Goal: Task Accomplishment & Management: Use online tool/utility

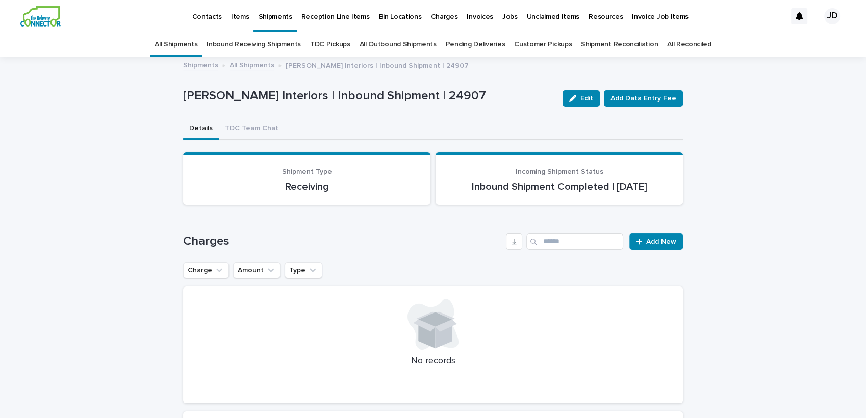
click at [195, 17] on p "Contacts" at bounding box center [207, 10] width 30 height 21
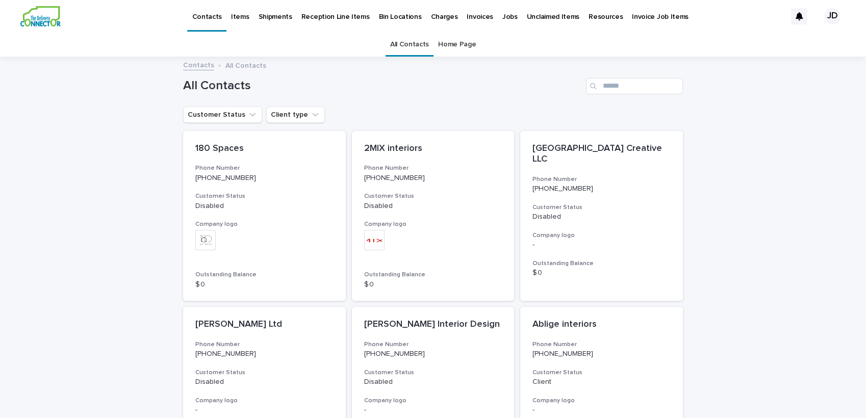
click at [404, 43] on link "All Contacts" at bounding box center [409, 45] width 39 height 24
click at [625, 91] on input "Search" at bounding box center [634, 86] width 97 height 16
click at [595, 86] on div "Search" at bounding box center [594, 86] width 16 height 16
click at [616, 84] on input "Search" at bounding box center [634, 86] width 97 height 16
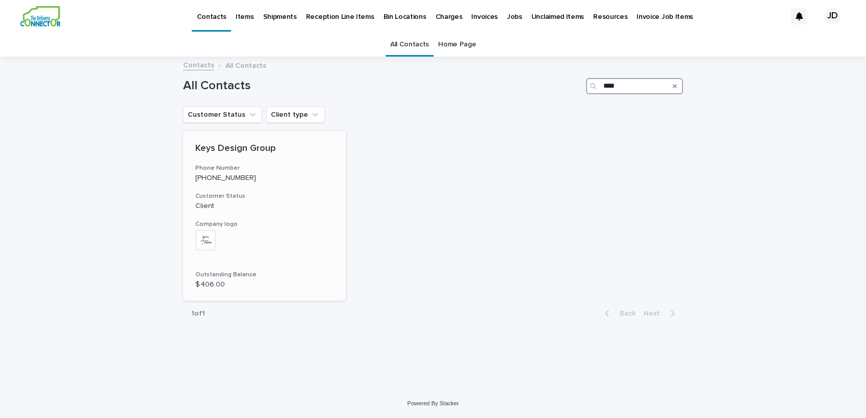
type input "****"
click at [276, 174] on p "[PHONE_NUMBER]" at bounding box center [264, 178] width 138 height 9
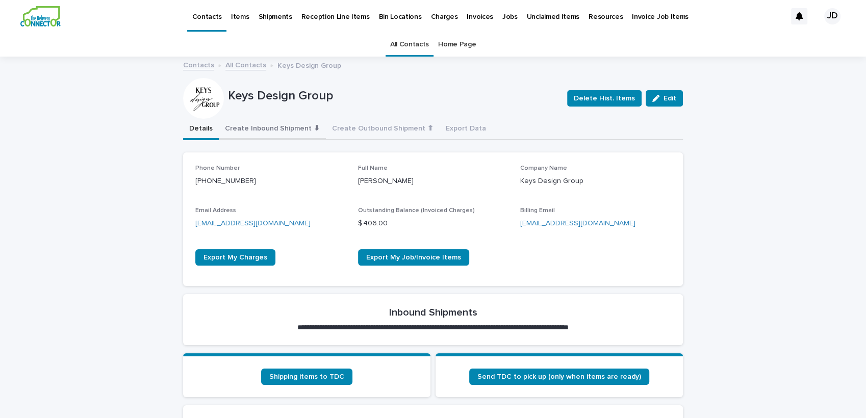
click at [243, 132] on button "Create Inbound Shipment ⬇" at bounding box center [272, 129] width 107 height 21
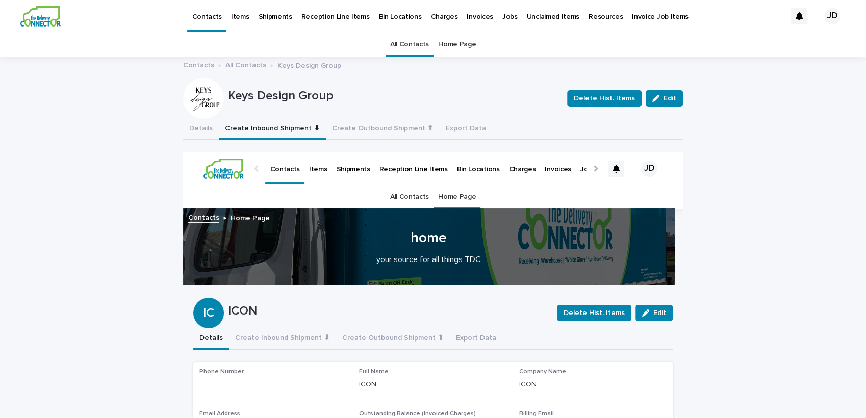
click at [393, 37] on link "All Contacts" at bounding box center [409, 45] width 39 height 24
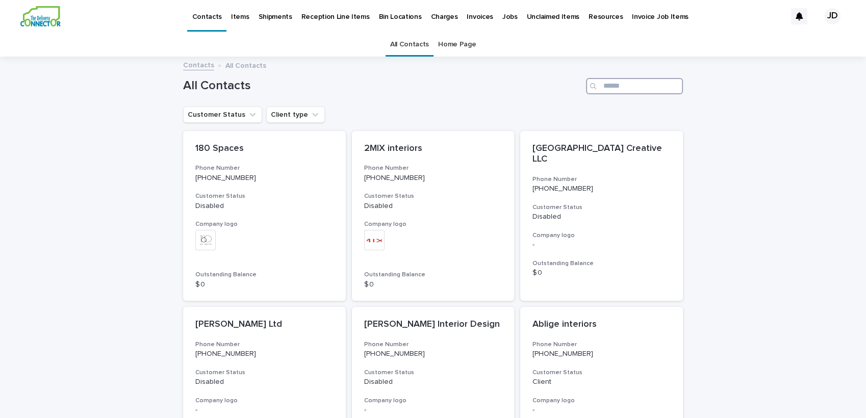
click at [609, 88] on input "Search" at bounding box center [634, 86] width 97 height 16
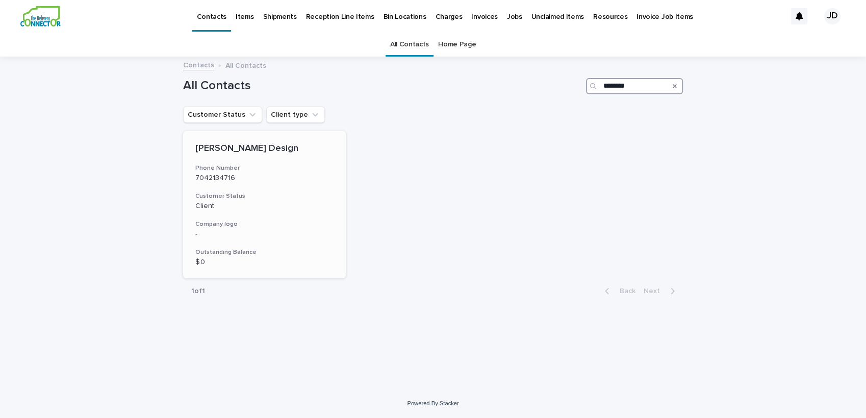
type input "********"
click at [343, 153] on div "[PERSON_NAME] Design Phone Number [PHONE_NUMBER] Customer Status Client Company…" at bounding box center [264, 205] width 163 height 148
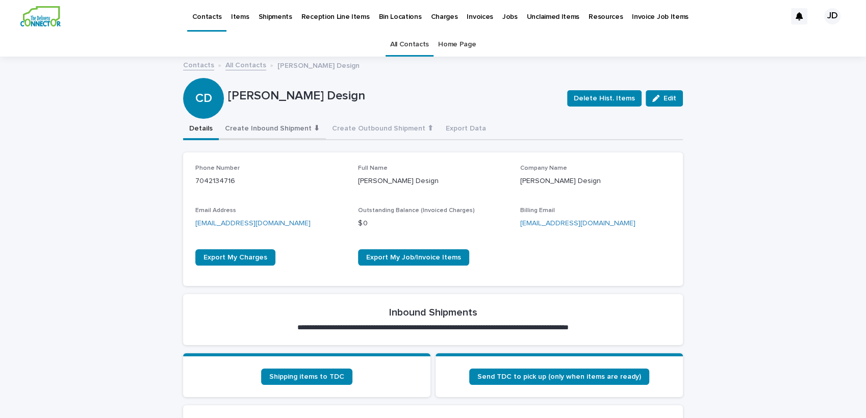
click at [299, 130] on button "Create Inbound Shipment ⬇" at bounding box center [272, 129] width 107 height 21
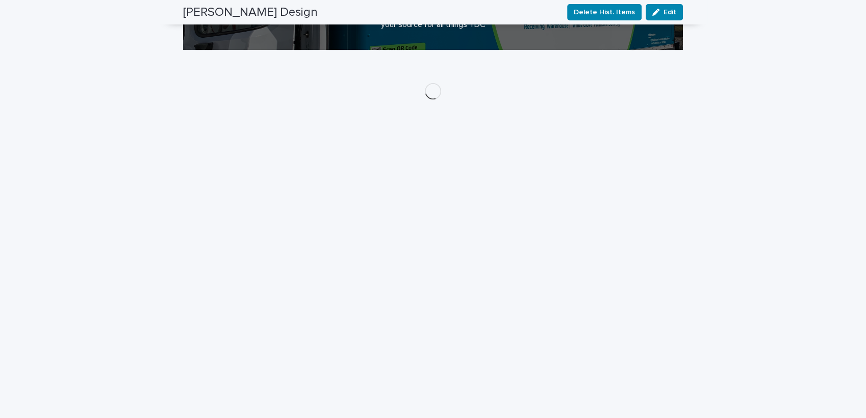
scroll to position [184, 0]
